Goal: Browse casually

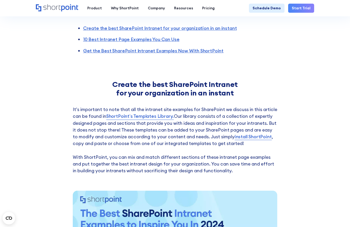
scroll to position [263, 0]
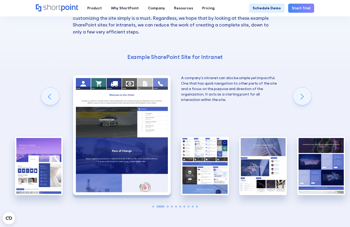
scroll to position [640, 0]
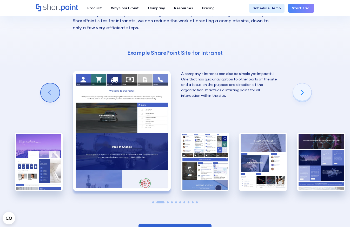
click at [48, 83] on div "Previous slide" at bounding box center [50, 92] width 19 height 19
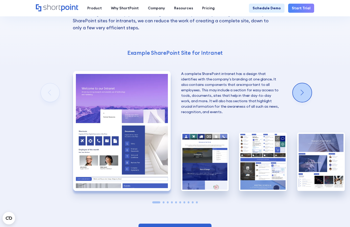
click at [299, 83] on div "Next slide" at bounding box center [301, 92] width 19 height 19
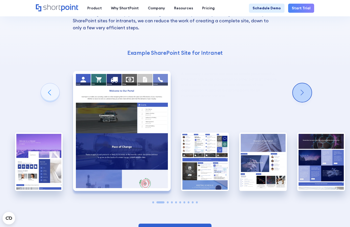
click at [299, 83] on div "Next slide" at bounding box center [301, 92] width 19 height 19
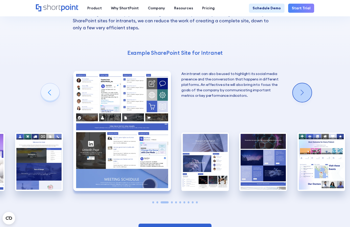
click at [299, 83] on div "Next slide" at bounding box center [301, 92] width 19 height 19
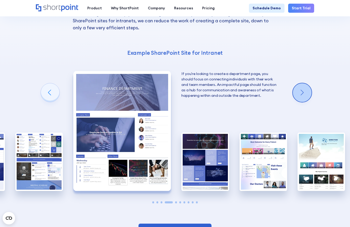
click at [299, 83] on div "Next slide" at bounding box center [301, 92] width 19 height 19
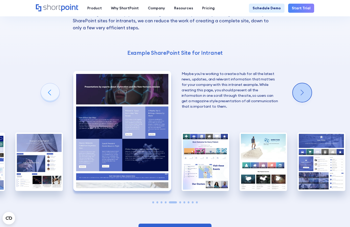
click at [299, 83] on div "Next slide" at bounding box center [301, 92] width 19 height 19
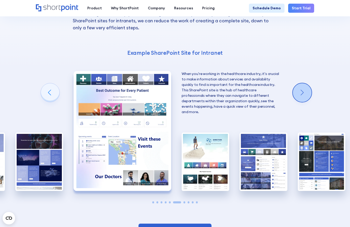
click at [299, 83] on div "Next slide" at bounding box center [301, 92] width 19 height 19
